Goal: Check status: Check status

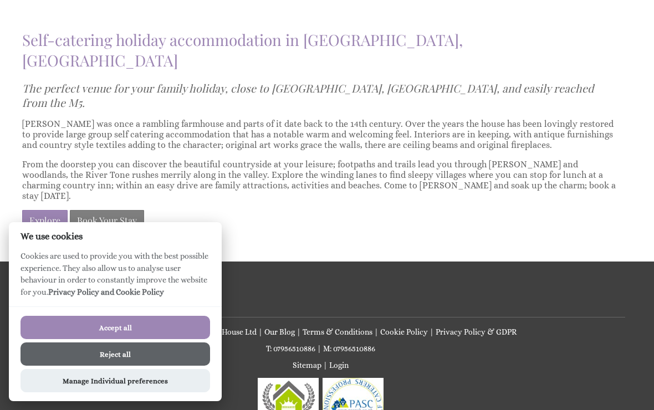
scroll to position [661, 0]
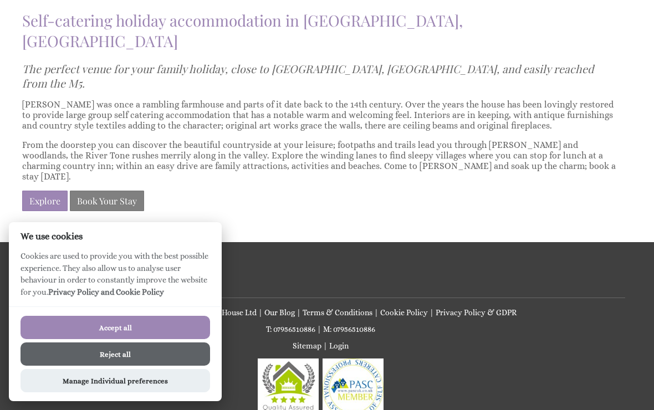
click at [185, 339] on button "Accept all" at bounding box center [116, 327] width 190 height 23
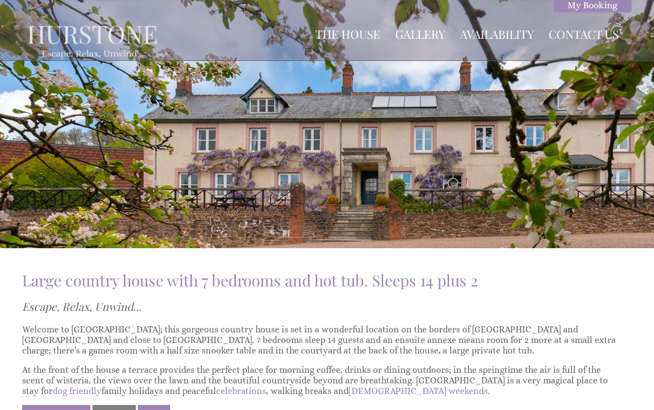
click at [377, 34] on link "The House" at bounding box center [348, 34] width 65 height 16
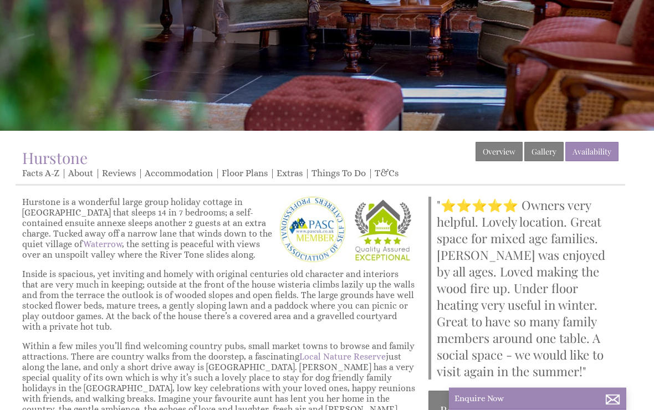
scroll to position [118, 0]
click at [53, 177] on link "Facts A-Z" at bounding box center [40, 173] width 37 height 11
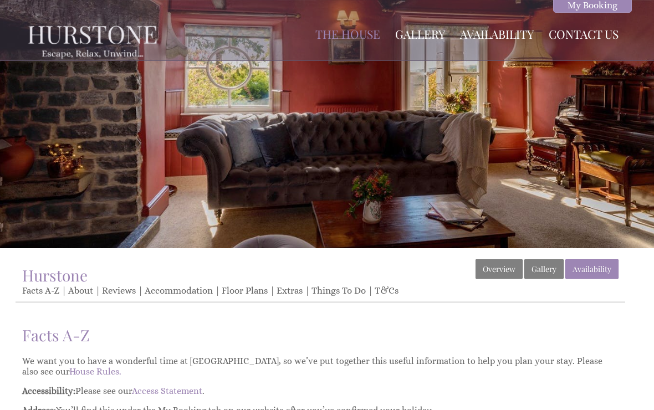
click at [600, 6] on link "My Booking" at bounding box center [593, 5] width 79 height 15
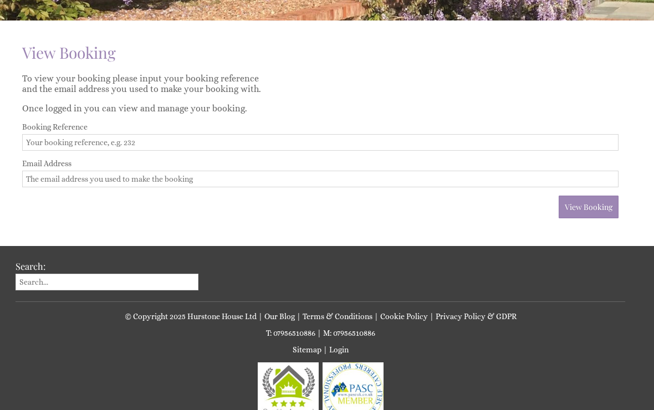
scroll to position [227, 0]
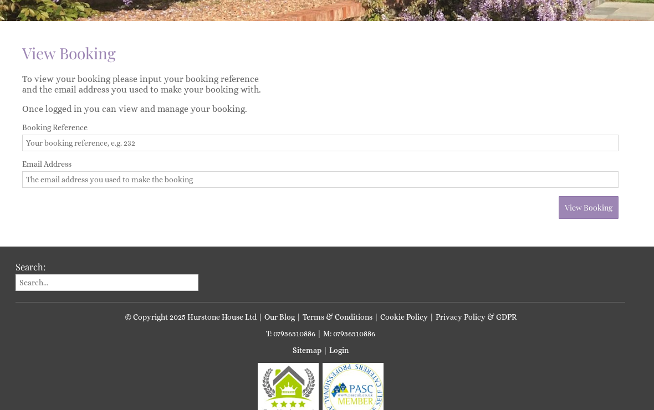
click at [120, 144] on input "Booking Reference" at bounding box center [320, 143] width 597 height 17
